Goal: Task Accomplishment & Management: Manage account settings

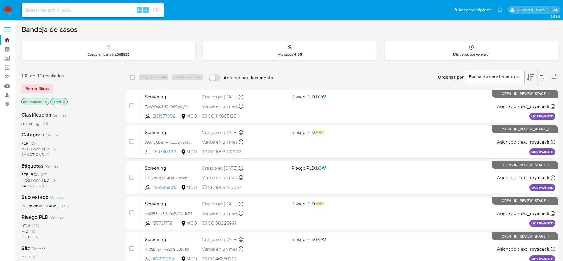
click at [28, 155] on span "SANCTIONS" at bounding box center [32, 154] width 23 height 6
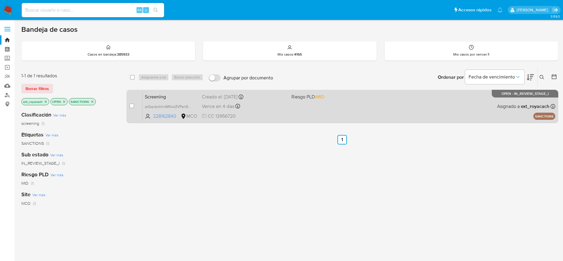
click at [266, 95] on div "Creado el: 12/09/2025 Creado el: 12/09/2025 07:12:24" at bounding box center [244, 97] width 85 height 7
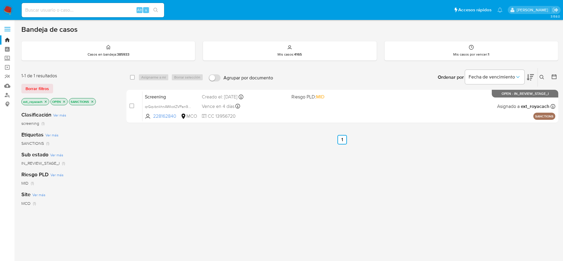
click at [94, 102] on icon "close-filter" at bounding box center [93, 102] width 4 height 4
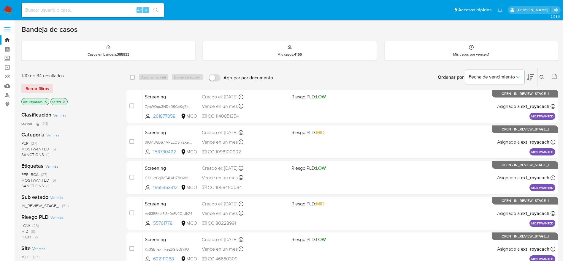
click at [33, 147] on span "MOSTWANTED" at bounding box center [35, 149] width 28 height 6
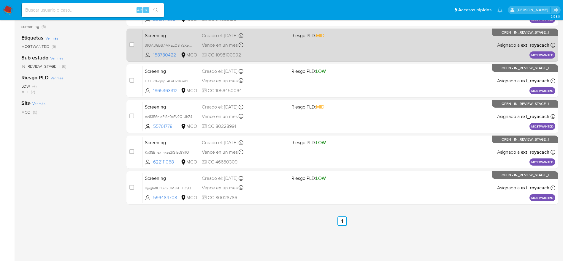
scroll to position [101, 0]
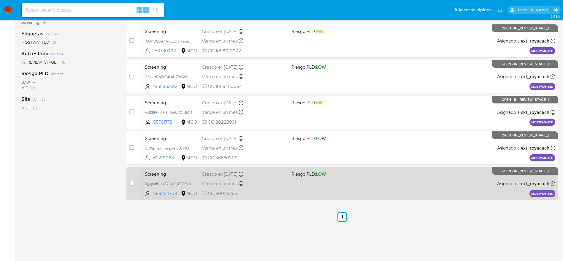
click at [259, 185] on div "Vence en un mes Vence el 11/10/2025 07:13:20" at bounding box center [244, 183] width 85 height 8
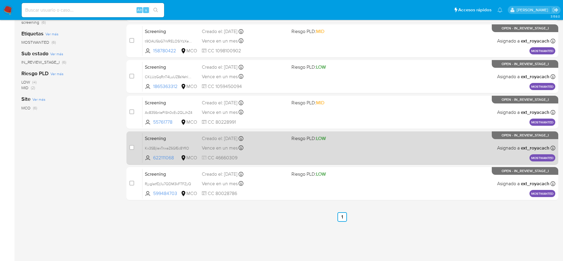
click at [290, 146] on div "Screening Kx3SBjlexTnxeZ6GfEc8YfIO 622111068 MCO Riesgo PLD: LOW Creado el: 11/…" at bounding box center [349, 148] width 413 height 30
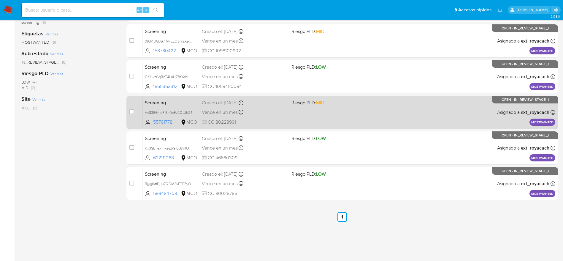
click at [248, 117] on div "Screening Ac8356nIePiSh0cEv2QLJhZ4 55761778 MCO Riesgo PLD: MID Creado el: 12/0…" at bounding box center [349, 112] width 413 height 30
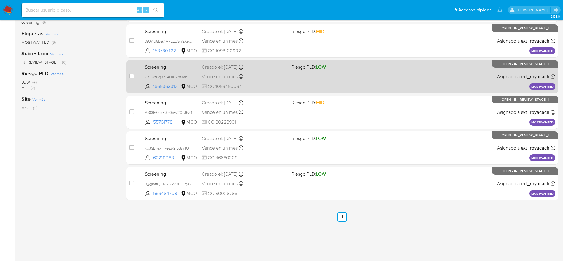
click at [209, 77] on span "Vence en un mes" at bounding box center [220, 76] width 36 height 7
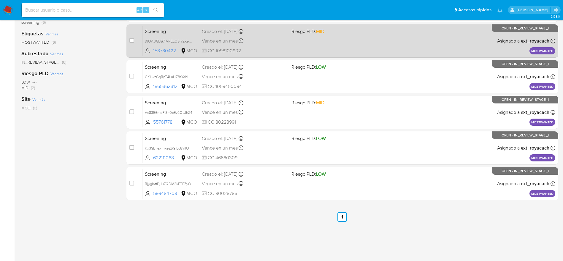
click at [208, 37] on div "Vence en un mes Vence el 12/10/2025 07:06:49" at bounding box center [244, 41] width 85 height 8
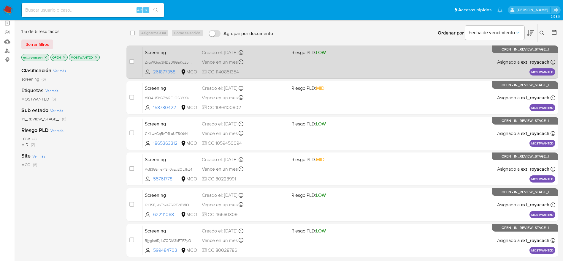
scroll to position [12, 0]
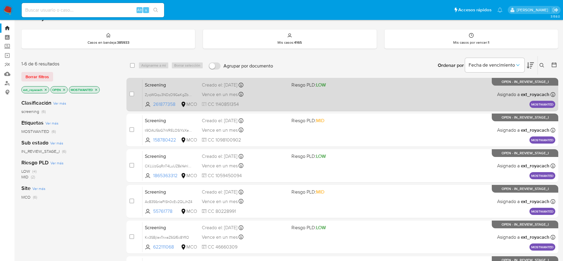
click at [284, 88] on div "Screening ZyqWQqu3NDzD9GaKgZbHDx6t 261877358 MCO Riesgo PLD: LOW Creado el: 12/…" at bounding box center [349, 94] width 413 height 30
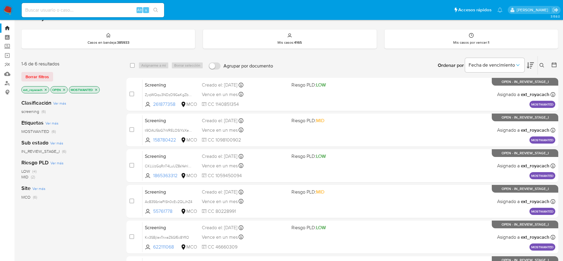
click at [10, 6] on img at bounding box center [8, 10] width 10 height 10
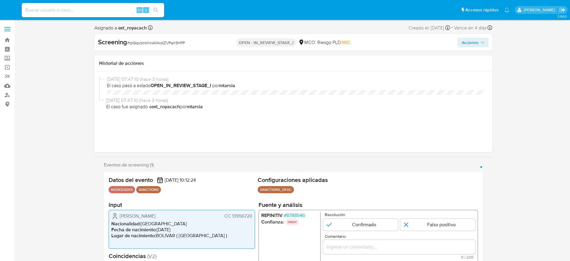
select select "10"
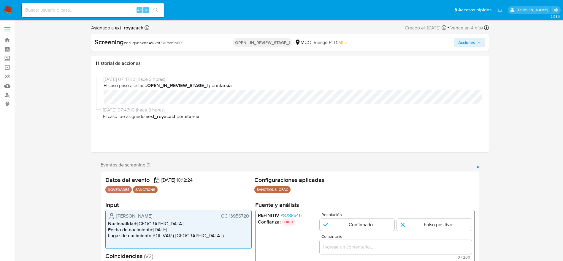
click at [159, 44] on span "# qrGqvbnkhnAWkotZVPan9hPP" at bounding box center [153, 43] width 58 height 6
copy span "qrGqvbnkhnAWkotZVPan9hPP"
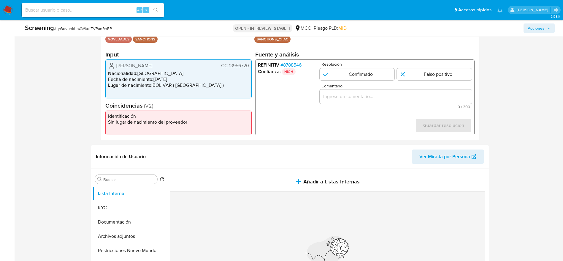
drag, startPoint x: 113, startPoint y: 65, endPoint x: 251, endPoint y: 61, distance: 137.8
click at [251, 61] on div "Fabio Antonio Galeano Diaz CC 13956720 Nacionalidad : Colombia Fecha de nacimie…" at bounding box center [178, 78] width 146 height 39
click at [295, 64] on span "# 8788546" at bounding box center [290, 65] width 21 height 6
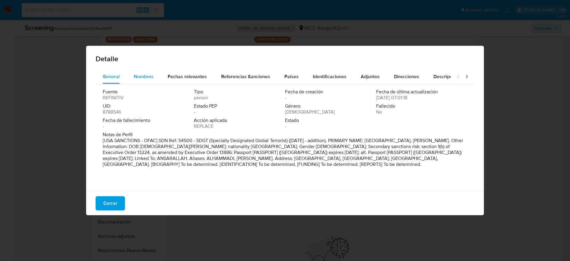
click at [132, 77] on button "Nombres" at bounding box center [144, 76] width 34 height 14
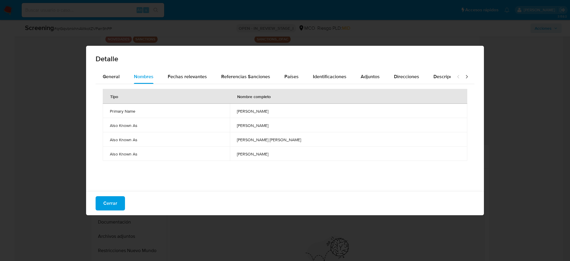
click at [251, 105] on td "nasr hussein alhammadi" at bounding box center [349, 111] width 238 height 14
click at [290, 72] on div "Países" at bounding box center [291, 76] width 14 height 14
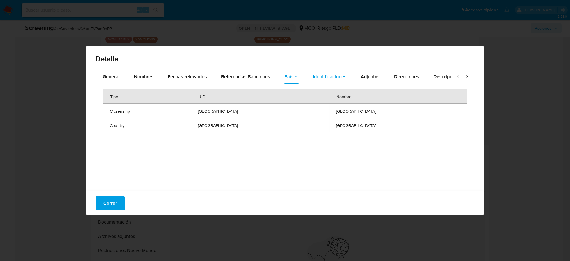
click at [313, 70] on div "Identificaciones" at bounding box center [330, 76] width 34 height 14
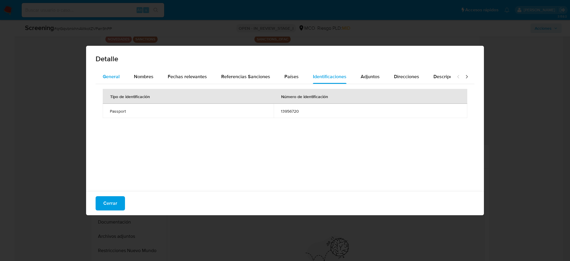
click at [123, 70] on button "General" at bounding box center [111, 76] width 31 height 14
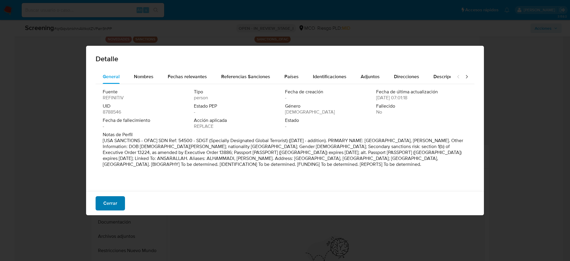
click at [107, 208] on span "Cerrar" at bounding box center [110, 203] width 14 height 13
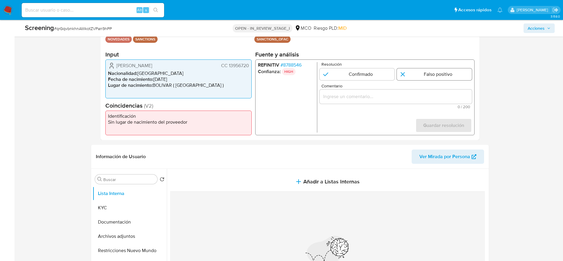
click at [447, 72] on input "1 de 1" at bounding box center [434, 74] width 75 height 12
radio input "true"
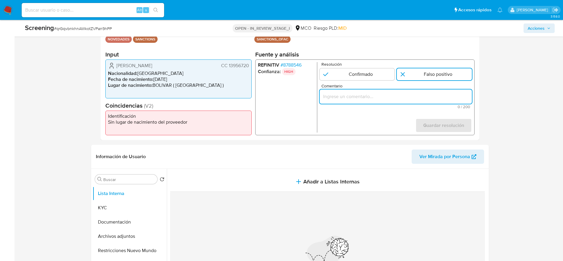
click at [439, 95] on input "Comentario" at bounding box center [395, 97] width 152 height 8
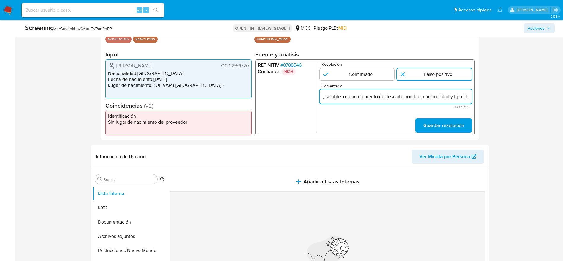
scroll to position [0, 249]
type input "Compara al usuario Fabio Antonio Galeano Diaz CC 13956720 con el sancionado "na…"
click at [448, 130] on span "Guardar resolución" at bounding box center [443, 125] width 41 height 13
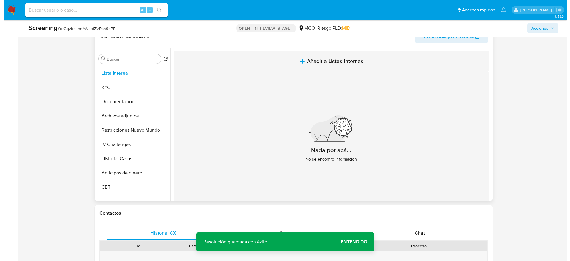
scroll to position [267, 0]
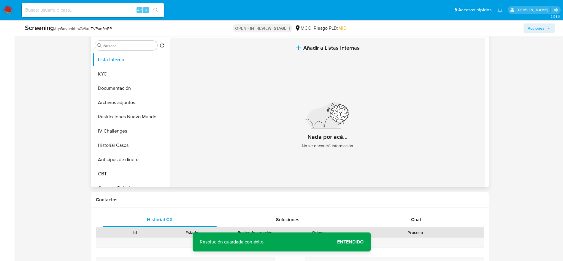
click at [292, 57] on button "Añadir a Listas Internas" at bounding box center [327, 48] width 315 height 20
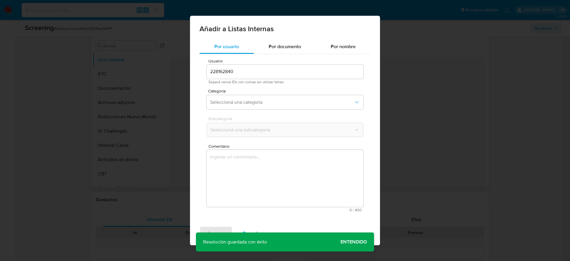
click at [269, 123] on div "Subcategoría Seleccioná una subcategoría" at bounding box center [285, 127] width 157 height 23
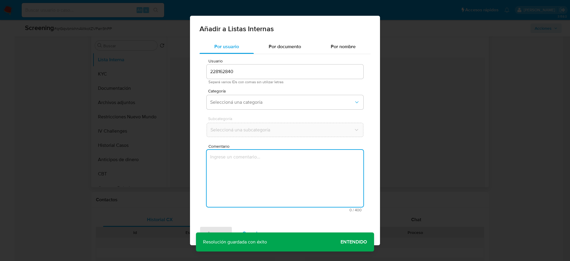
click at [267, 160] on textarea "Comentario" at bounding box center [285, 178] width 157 height 57
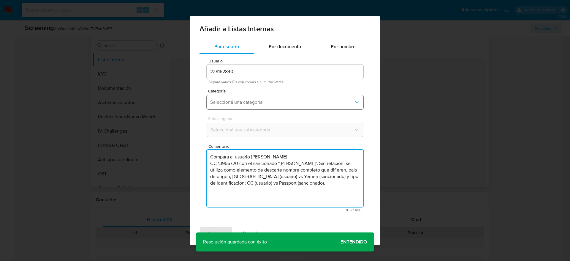
type textarea "Compara al usuario Fabio Antonio Galeano Diaz CC 13956720 con el sancionado "na…"
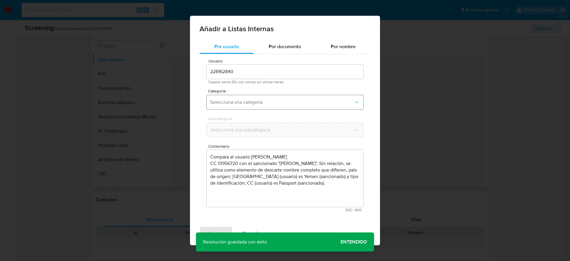
click at [265, 106] on button "Seleccioná una categoría" at bounding box center [285, 102] width 157 height 14
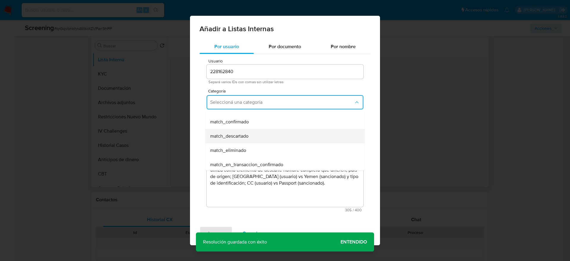
scroll to position [45, 0]
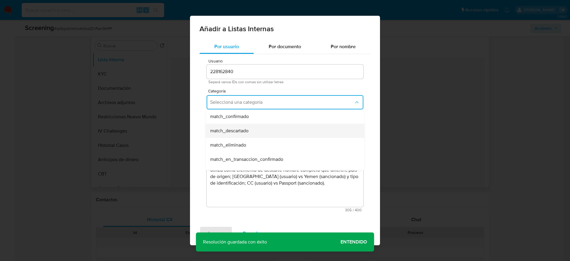
click at [254, 129] on div "match_descartado" at bounding box center [283, 131] width 146 height 14
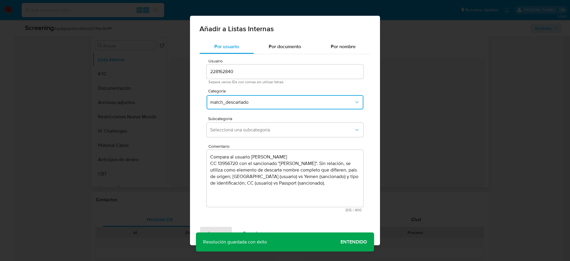
click at [254, 129] on span "Seleccioná una subcategoría" at bounding box center [282, 130] width 144 height 6
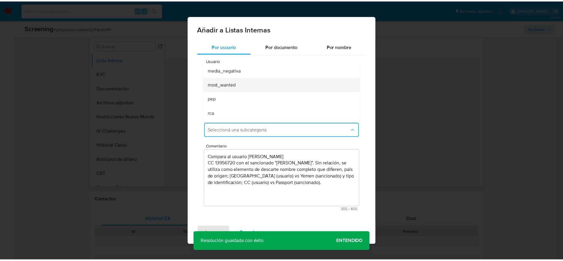
scroll to position [40, 0]
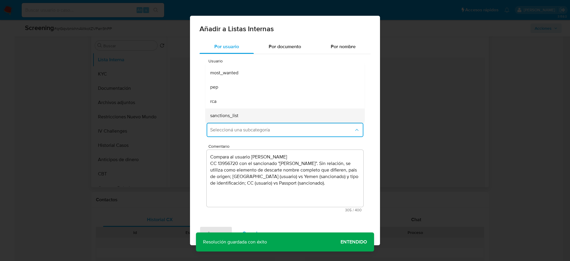
click at [241, 114] on div "sanctions_list" at bounding box center [283, 115] width 146 height 14
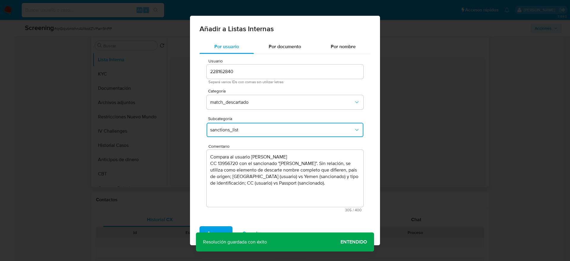
drag, startPoint x: 216, startPoint y: 229, endPoint x: 221, endPoint y: 206, distance: 23.7
click at [216, 229] on span "Agregar" at bounding box center [216, 233] width 18 height 13
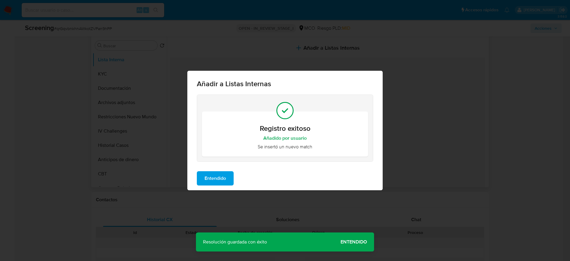
click at [190, 191] on div "Añadir a Listas Internas Registro exitoso Añadido por usuario Se insertó un nue…" at bounding box center [285, 130] width 570 height 261
click at [208, 181] on span "Entendido" at bounding box center [215, 178] width 21 height 13
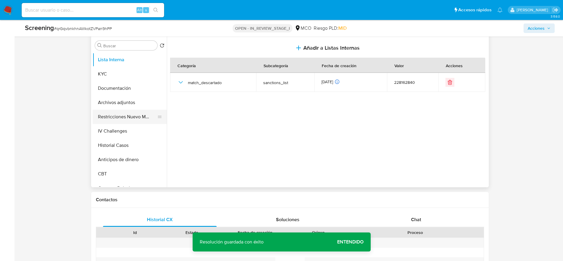
click at [131, 113] on button "Restricciones Nuevo Mundo" at bounding box center [127, 117] width 69 height 14
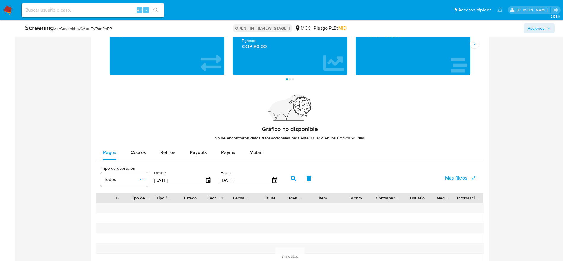
scroll to position [887, 0]
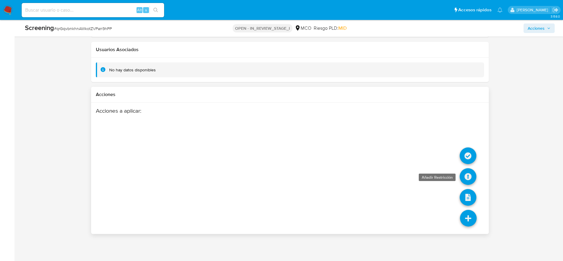
click at [469, 174] on icon at bounding box center [468, 176] width 17 height 17
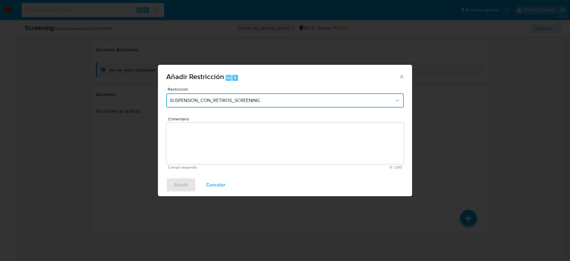
click at [233, 94] on button "SUSPENSION_CON_RETIROS_SCREENING" at bounding box center [285, 100] width 238 height 14
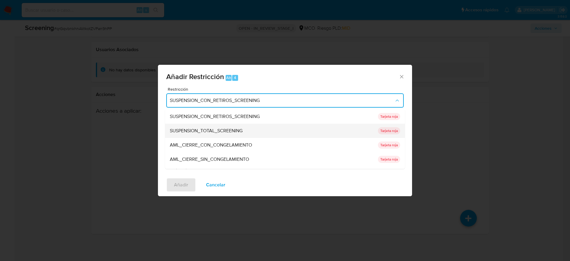
click at [233, 130] on span "SUSPENSION_TOTAL_SCREENING" at bounding box center [206, 131] width 73 height 6
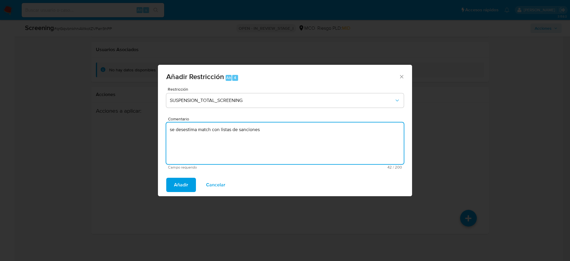
drag, startPoint x: 241, startPoint y: 133, endPoint x: 210, endPoint y: 228, distance: 99.9
type textarea "se desestima match con listas de sanciones"
click at [189, 186] on button "Añadir" at bounding box center [181, 185] width 30 height 14
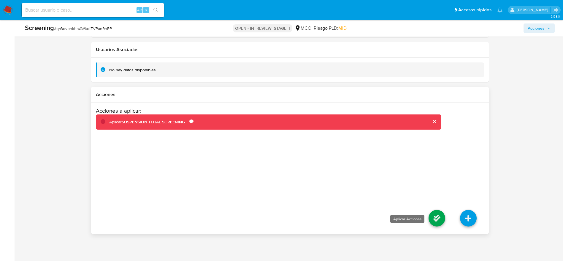
click at [443, 220] on icon at bounding box center [437, 218] width 17 height 17
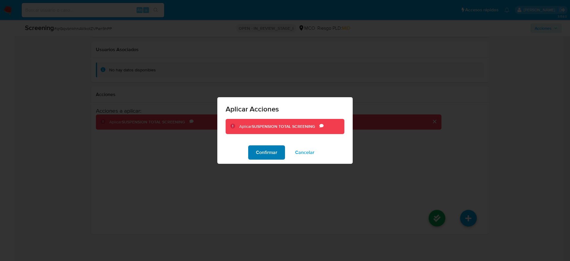
click at [280, 147] on button "Confirmar" at bounding box center [266, 152] width 37 height 14
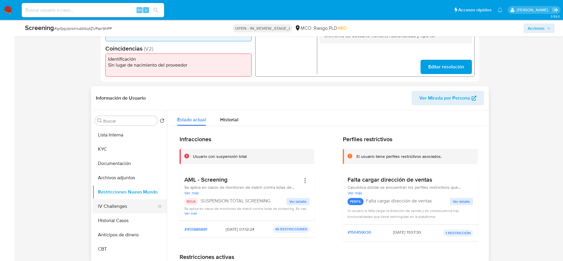
scroll to position [219, 0]
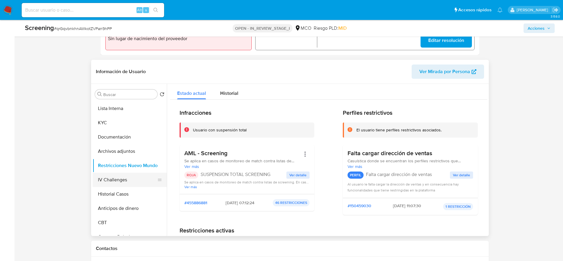
click at [118, 173] on button "IV Challenges" at bounding box center [127, 180] width 69 height 14
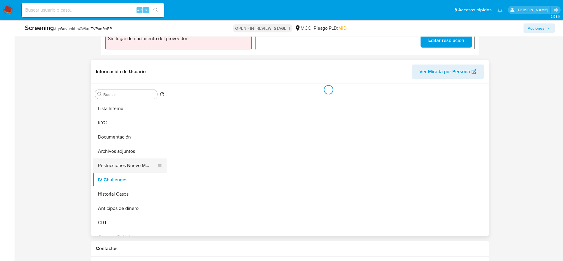
click at [119, 165] on button "Restricciones Nuevo Mundo" at bounding box center [127, 165] width 69 height 14
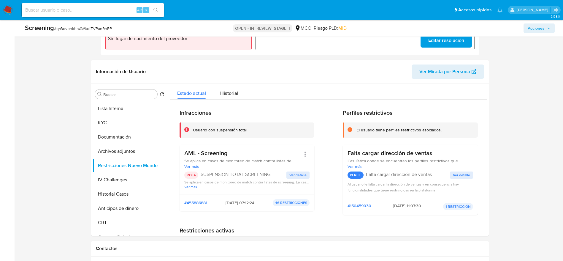
scroll to position [887, 0]
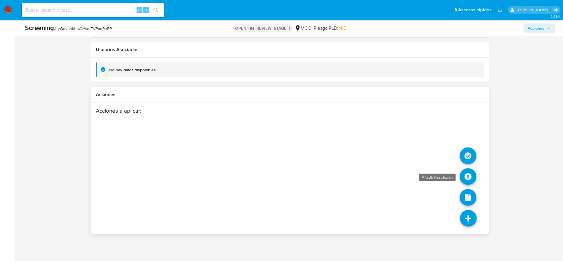
click at [471, 178] on icon at bounding box center [468, 176] width 17 height 17
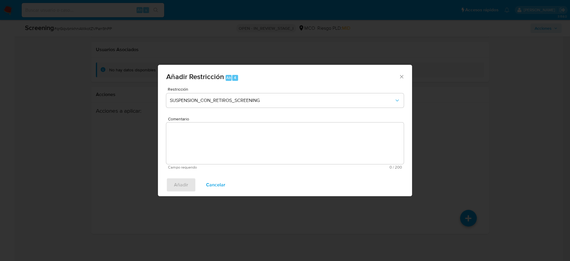
click at [304, 133] on textarea "Comentario" at bounding box center [285, 143] width 238 height 42
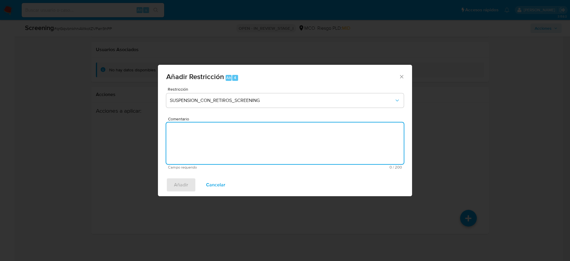
paste textarea "Falso positivo. Caso generado por el SCREENING_ONLINE SANCTIONS. Compara al usu…"
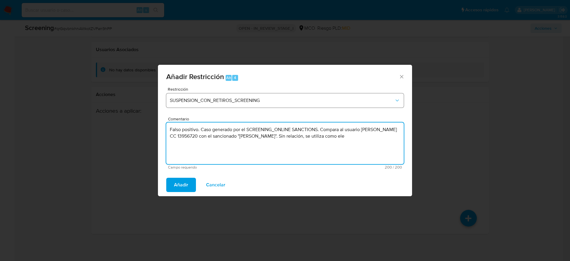
type textarea "Falso positivo. Caso generado por el SCREENING_ONLINE SANCTIONS. Compara al usu…"
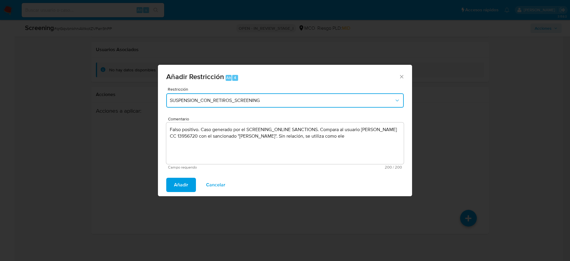
click at [301, 101] on span "SUSPENSION_CON_RETIROS_SCREENING" at bounding box center [282, 100] width 224 height 6
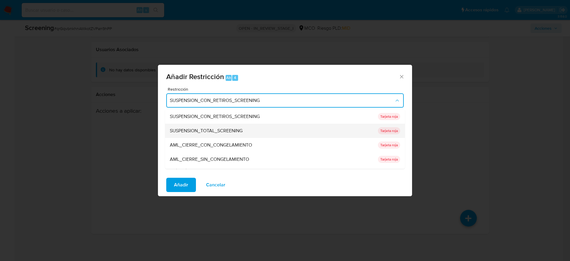
click at [302, 128] on div "SUSPENSION_TOTAL_SCREENING" at bounding box center [272, 131] width 205 height 14
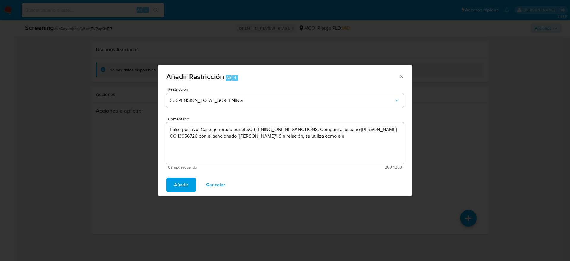
click at [213, 186] on span "Cancelar" at bounding box center [215, 184] width 19 height 13
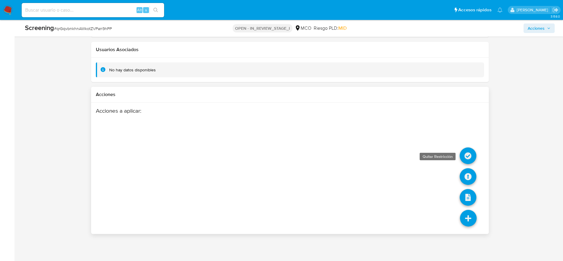
click at [461, 152] on icon at bounding box center [468, 155] width 17 height 17
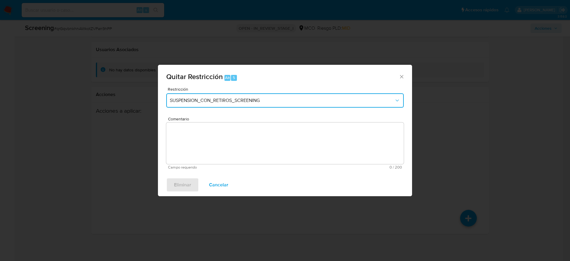
click at [291, 106] on button "SUSPENSION_CON_RETIROS_SCREENING" at bounding box center [285, 100] width 238 height 14
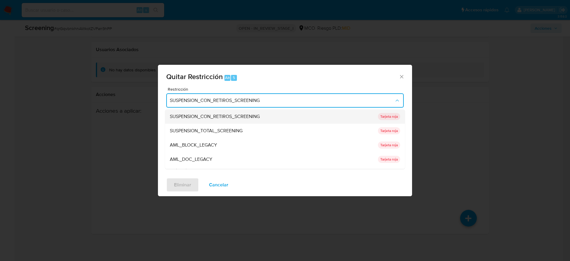
click at [270, 121] on div "SUSPENSION_CON_RETIROS_SCREENING" at bounding box center [272, 116] width 205 height 14
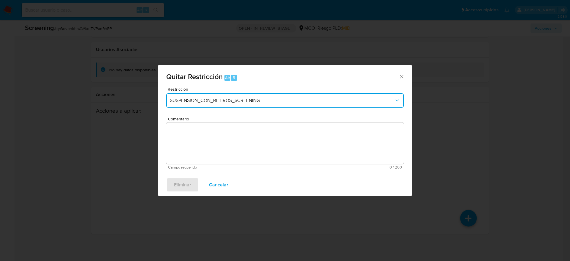
click at [277, 99] on span "SUSPENSION_CON_RETIROS_SCREENING" at bounding box center [282, 100] width 224 height 6
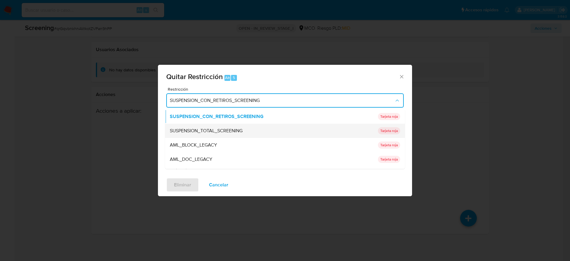
click at [269, 132] on div "SUSPENSION_TOTAL_SCREENING" at bounding box center [272, 131] width 205 height 14
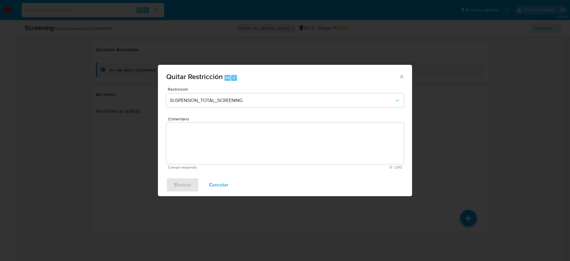
click at [268, 138] on div "Comentario Campo requerido 0 / 200 200 caracteres restantes" at bounding box center [285, 143] width 238 height 53
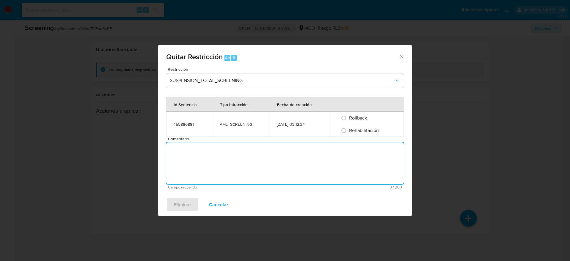
paste textarea "Falso positivo. Caso generado por el SCREENING_ONLINE SANCTIONS. Compara al usu…"
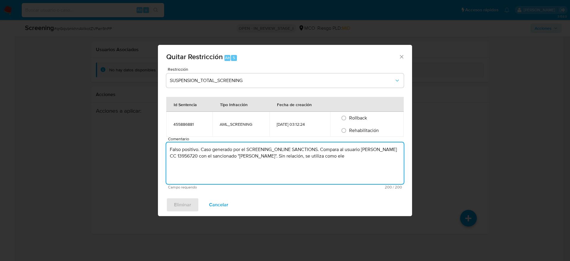
type textarea "Falso positivo. Caso generado por el SCREENING_ONLINE SANCTIONS. Compara al usu…"
click at [350, 127] on div "Rehabilitación" at bounding box center [366, 130] width 59 height 12
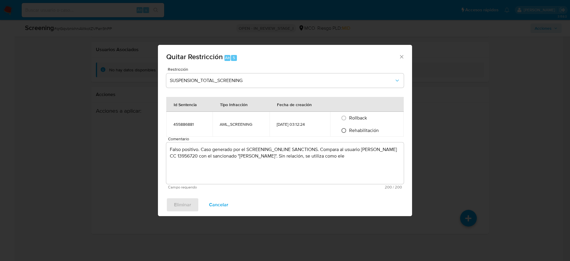
click at [349, 131] on input "Rehabilitación" at bounding box center [344, 131] width 10 height 10
radio input "true"
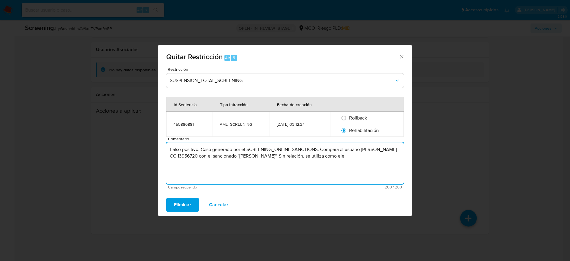
drag, startPoint x: 369, startPoint y: 159, endPoint x: 69, endPoint y: 121, distance: 303.0
click at [72, 121] on div "Quitar Restricción Alt 5 Restricción SUSPENSION_TOTAL_SCREENING Id Sentencia Ti…" at bounding box center [285, 130] width 570 height 261
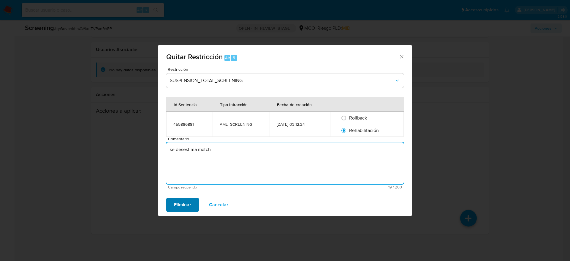
type textarea "se desestima match"
click at [175, 204] on span "Eliminar" at bounding box center [182, 204] width 17 height 13
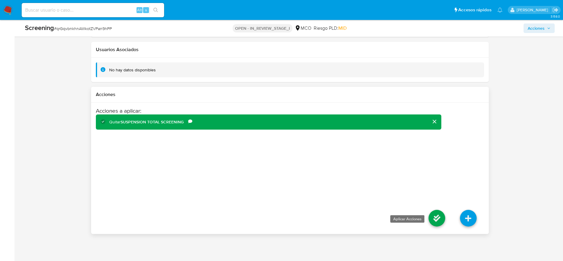
click at [442, 224] on icon at bounding box center [437, 218] width 17 height 17
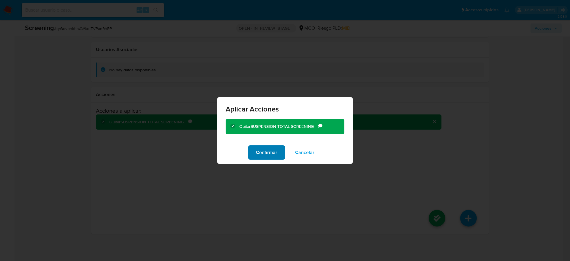
click at [270, 153] on span "Confirmar" at bounding box center [266, 152] width 21 height 13
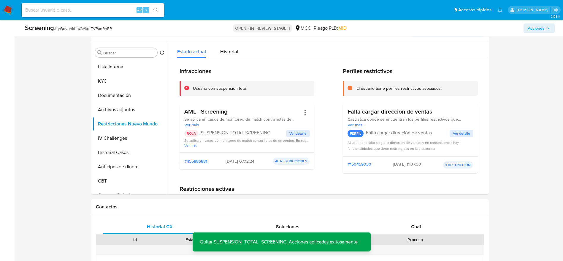
scroll to position [219, 0]
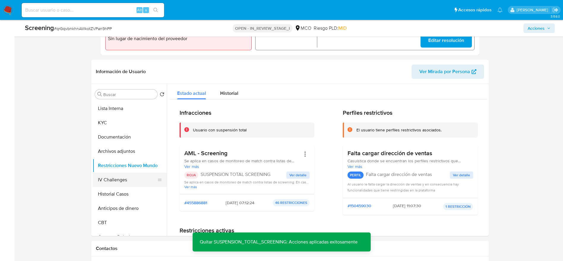
click at [113, 184] on button "IV Challenges" at bounding box center [127, 180] width 69 height 14
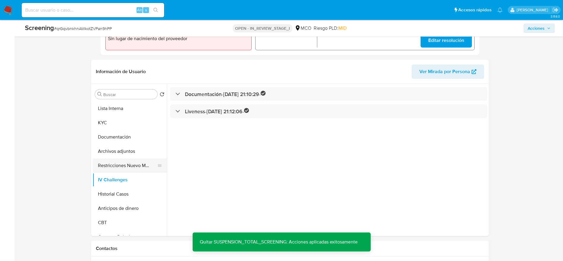
click at [114, 168] on button "Restricciones Nuevo Mundo" at bounding box center [127, 165] width 69 height 14
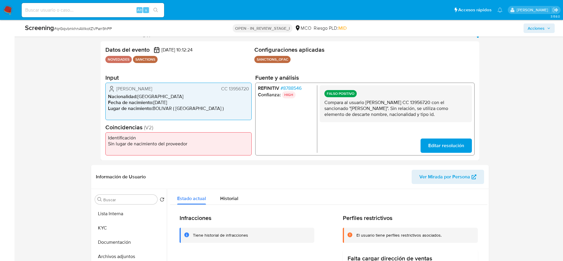
scroll to position [0, 0]
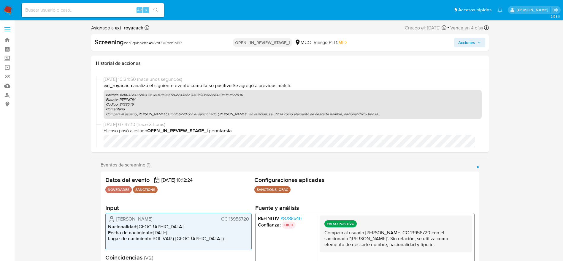
click at [476, 41] on span "Acciones" at bounding box center [469, 42] width 23 height 8
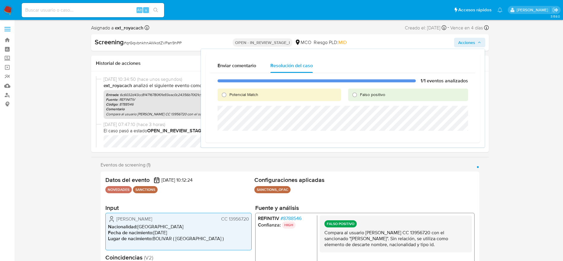
click at [384, 94] on span "Falso positivo" at bounding box center [372, 94] width 25 height 6
click at [360, 94] on input "Falso positivo" at bounding box center [355, 95] width 10 height 10
radio input "true"
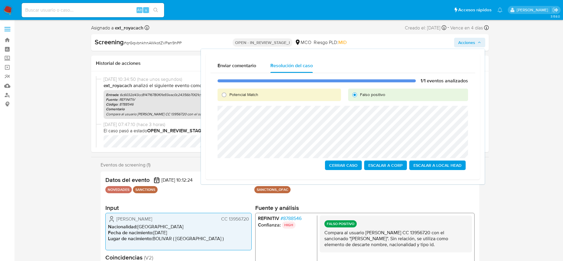
click at [344, 162] on span "Cerrar Caso" at bounding box center [343, 165] width 29 height 8
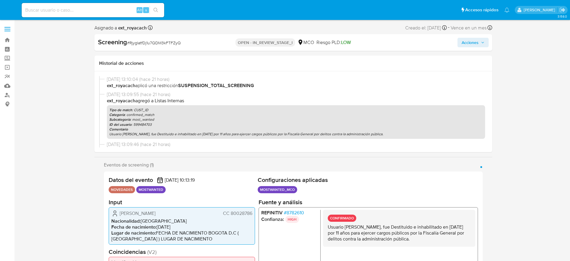
select select "10"
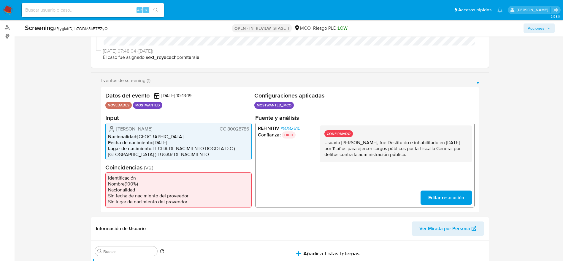
scroll to position [134, 0]
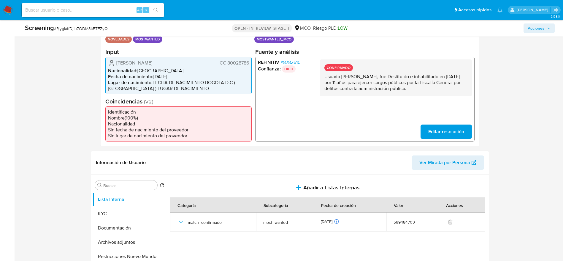
click at [243, 63] on span "CC 80028786" at bounding box center [233, 63] width 29 height 6
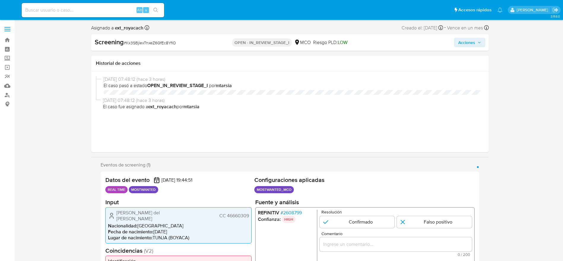
select select "10"
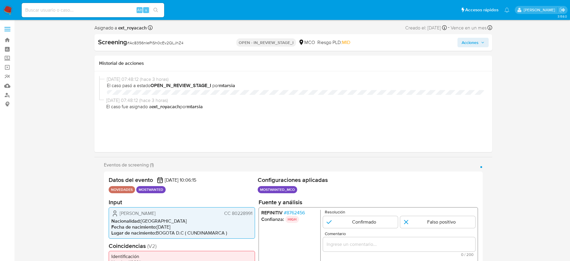
select select "10"
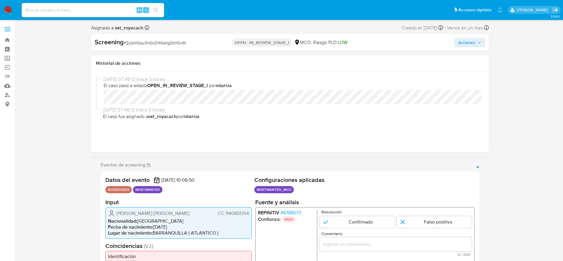
select select "10"
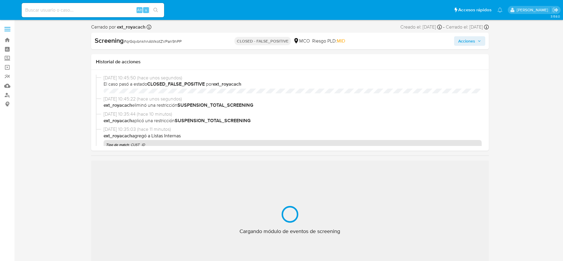
select select "10"
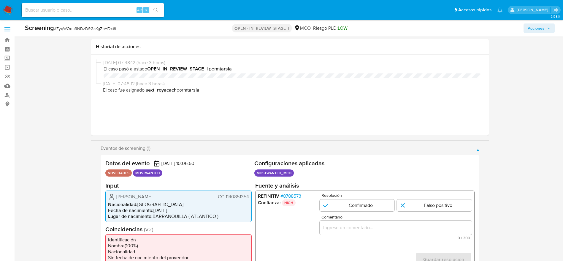
select select "10"
click at [228, 193] on span "CC 1140851354" at bounding box center [233, 196] width 31 height 6
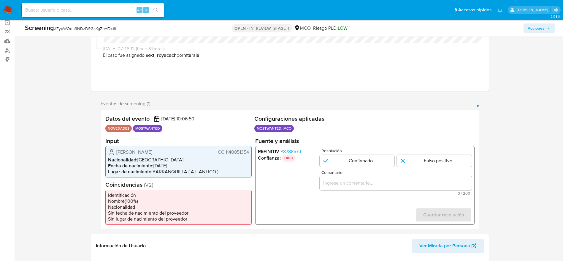
scroll to position [45, 0]
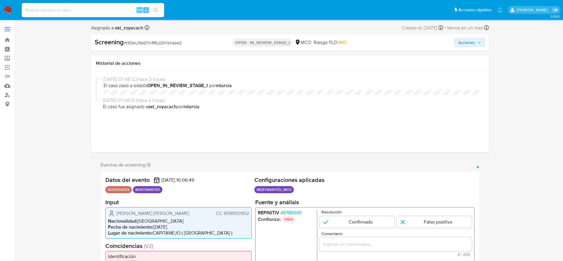
select select "10"
click at [231, 216] on span "CC 1098100902" at bounding box center [232, 213] width 33 height 6
select select "10"
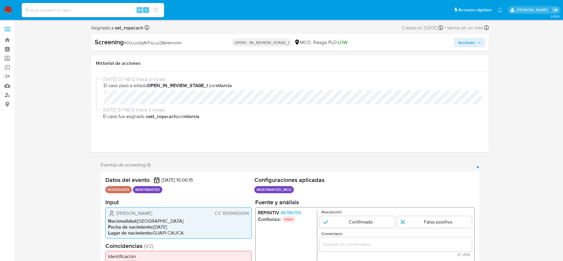
click at [228, 213] on span "CC 1059450094" at bounding box center [232, 213] width 34 height 6
select select "10"
click at [242, 215] on span "CC 80228991" at bounding box center [235, 213] width 28 height 6
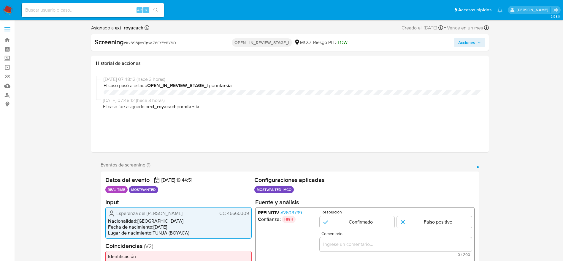
select select "10"
click at [245, 211] on span "CC 46660309" at bounding box center [234, 213] width 30 height 6
